Goal: Task Accomplishment & Management: Manage account settings

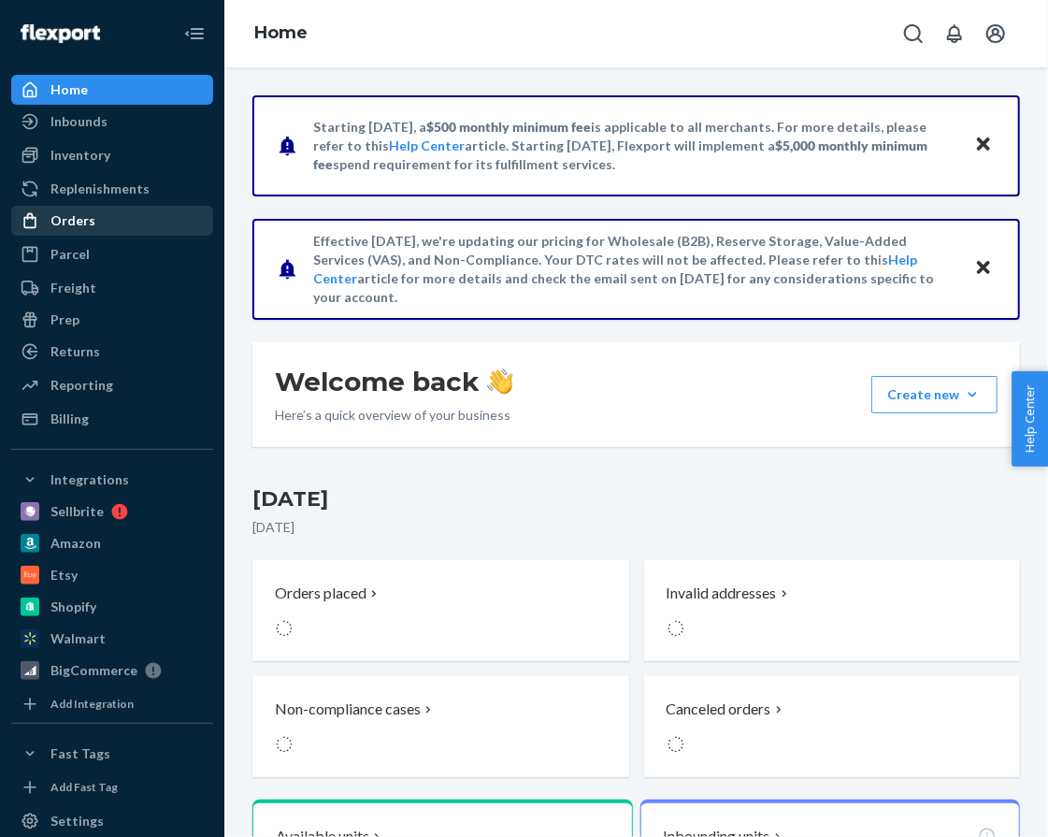
click at [72, 208] on div "Orders" at bounding box center [112, 221] width 198 height 26
